Goal: Navigation & Orientation: Find specific page/section

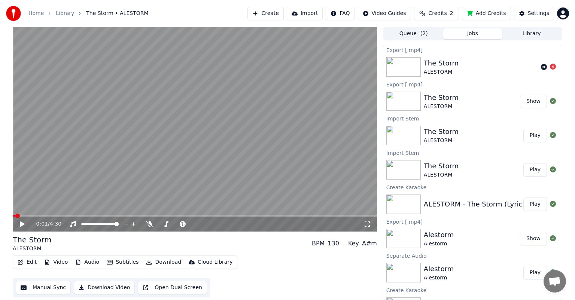
click at [470, 12] on button "Add Credits" at bounding box center [486, 13] width 49 height 13
click at [565, 14] on html "Home Library The Storm • ALESTORM Create Import FAQ Video Guides Credits 2 Add …" at bounding box center [287, 150] width 575 height 300
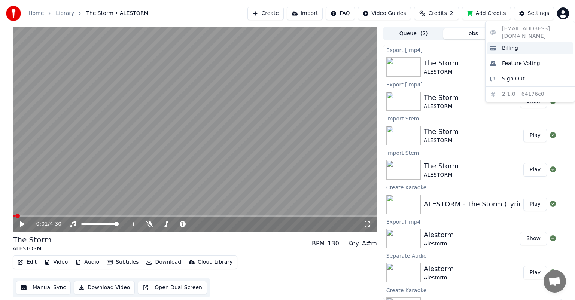
click at [540, 42] on div "Billing" at bounding box center [530, 48] width 86 height 12
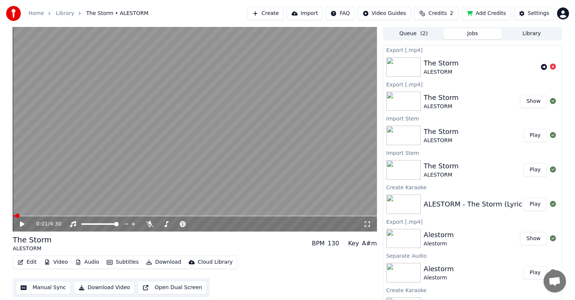
click at [22, 15] on div at bounding box center [15, 13] width 19 height 15
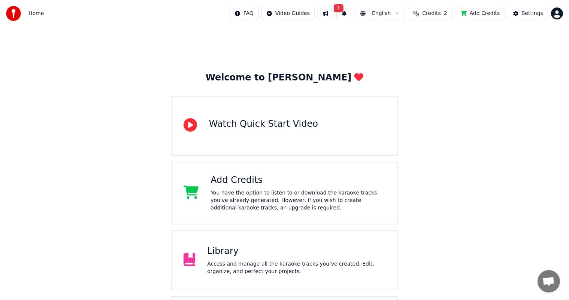
scroll to position [125, 0]
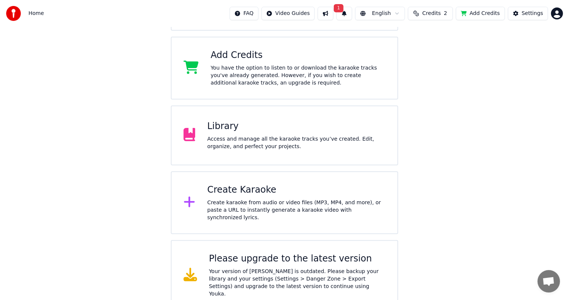
click at [280, 69] on div "You have the option to listen to or download the karaoke tracks you've already …" at bounding box center [297, 75] width 175 height 22
click at [195, 91] on div "Add Credits You have the option to listen to or download the karaoke tracks you…" at bounding box center [285, 68] width 228 height 63
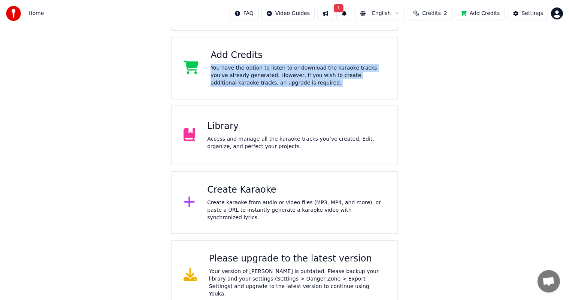
click at [195, 91] on div "Add Credits You have the option to listen to or download the karaoke tracks you…" at bounding box center [285, 68] width 228 height 63
click at [526, 10] on div "Settings" at bounding box center [532, 13] width 21 height 7
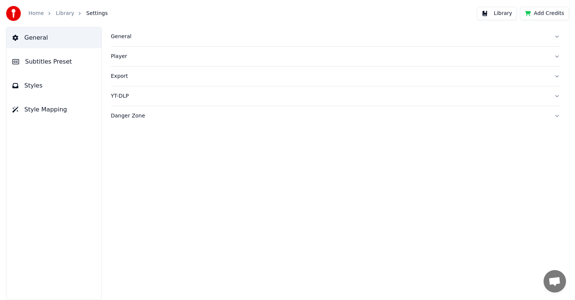
click at [154, 118] on div "Danger Zone" at bounding box center [329, 115] width 437 height 7
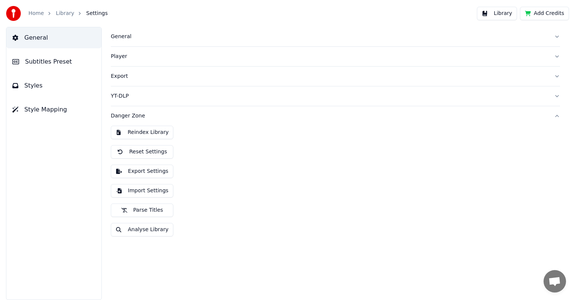
click at [163, 171] on button "Export Settings" at bounding box center [142, 171] width 63 height 13
click at [37, 13] on link "Home" at bounding box center [35, 13] width 15 height 7
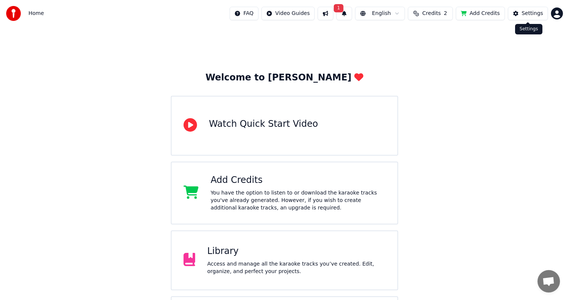
click at [523, 12] on div "Settings" at bounding box center [532, 13] width 21 height 7
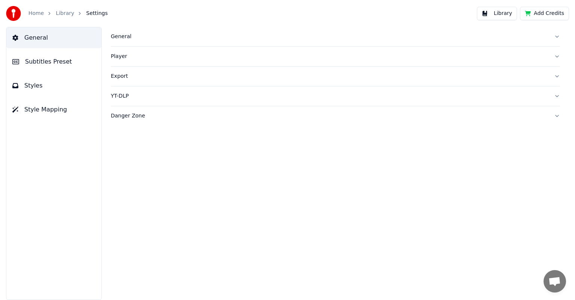
click at [201, 115] on div "Danger Zone" at bounding box center [329, 115] width 437 height 7
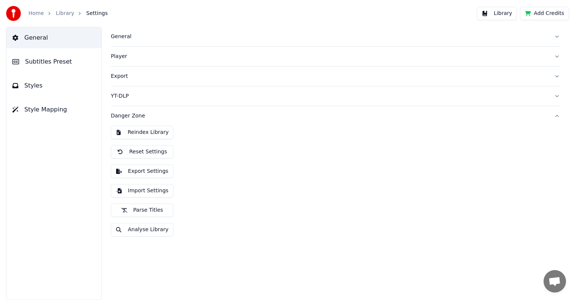
click at [182, 97] on div "YT-DLP" at bounding box center [329, 95] width 437 height 7
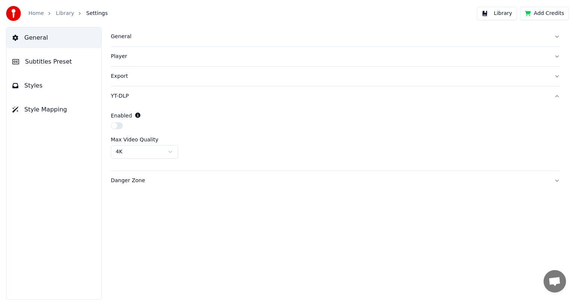
click at [174, 78] on div "Export" at bounding box center [329, 76] width 437 height 7
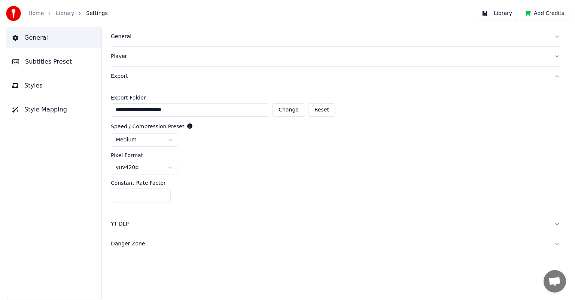
click at [164, 54] on div "Player" at bounding box center [329, 56] width 437 height 7
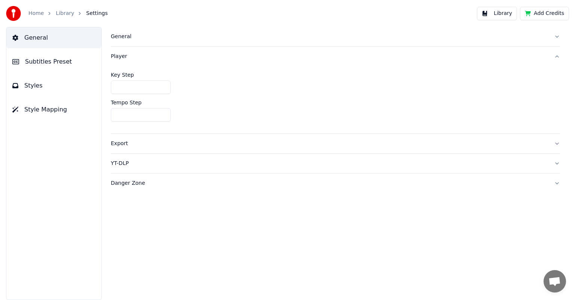
click at [170, 42] on button "General" at bounding box center [335, 36] width 449 height 19
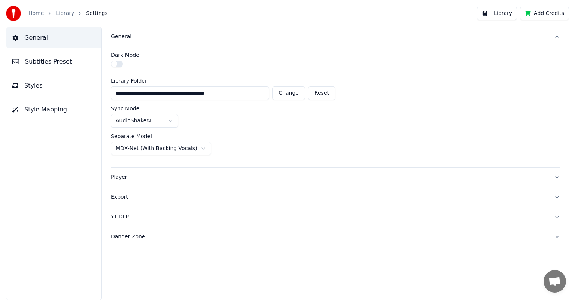
click at [33, 13] on link "Home" at bounding box center [35, 13] width 15 height 7
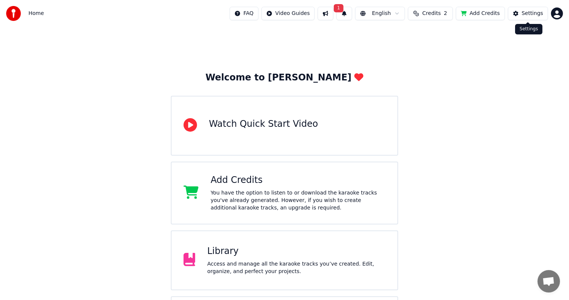
click at [525, 12] on div "Settings" at bounding box center [532, 13] width 21 height 7
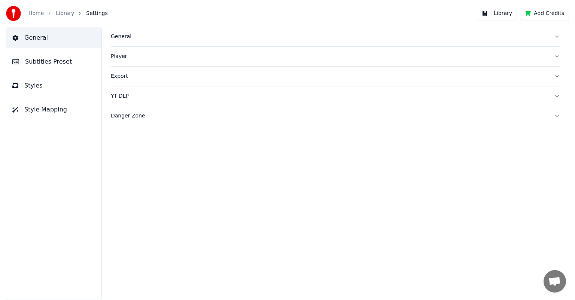
click at [552, 13] on button "Add Credits" at bounding box center [544, 13] width 49 height 13
click at [31, 14] on link "Home" at bounding box center [35, 13] width 15 height 7
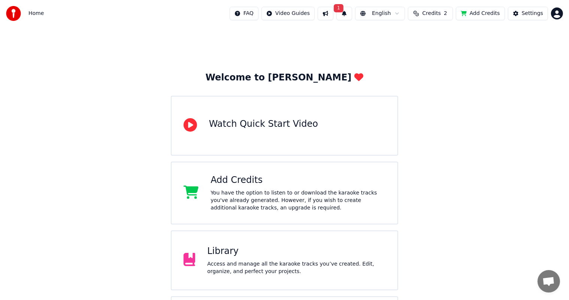
scroll to position [125, 0]
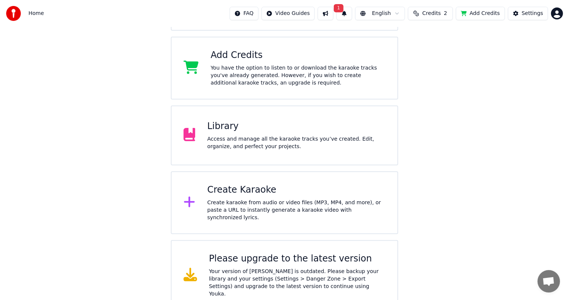
click at [197, 268] on div at bounding box center [192, 275] width 19 height 15
